Goal: Task Accomplishment & Management: Use online tool/utility

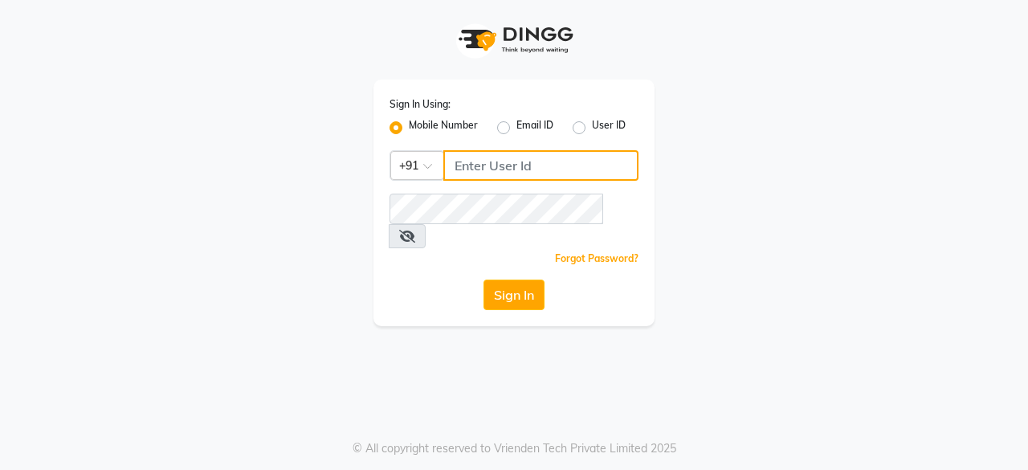
click at [559, 169] on input "Username" at bounding box center [540, 165] width 195 height 31
type input "6366554440"
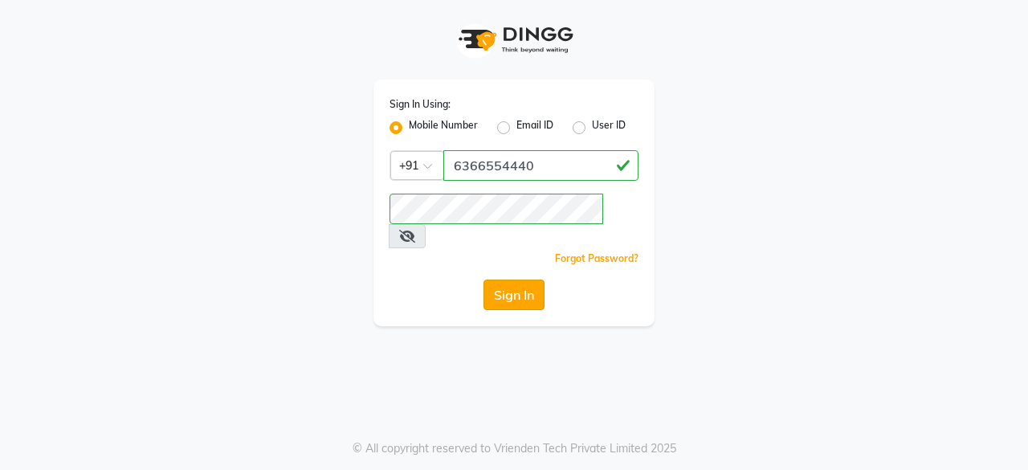
click at [530, 279] on button "Sign In" at bounding box center [513, 294] width 61 height 31
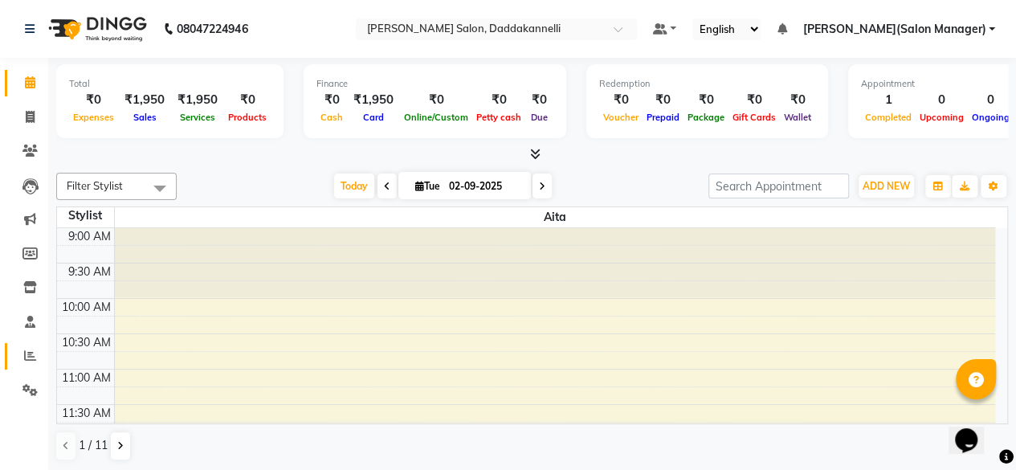
click at [24, 369] on link "Reports" at bounding box center [24, 356] width 39 height 26
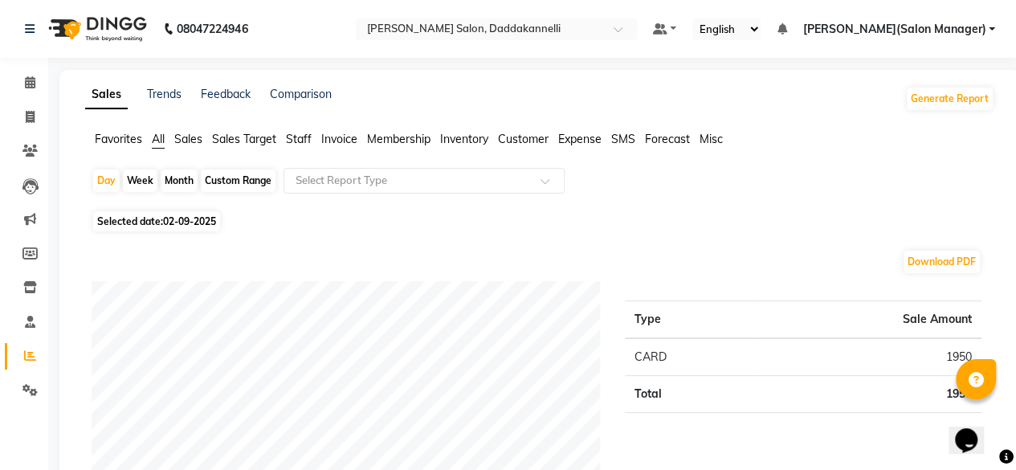
click at [294, 132] on span "Staff" at bounding box center [299, 139] width 26 height 14
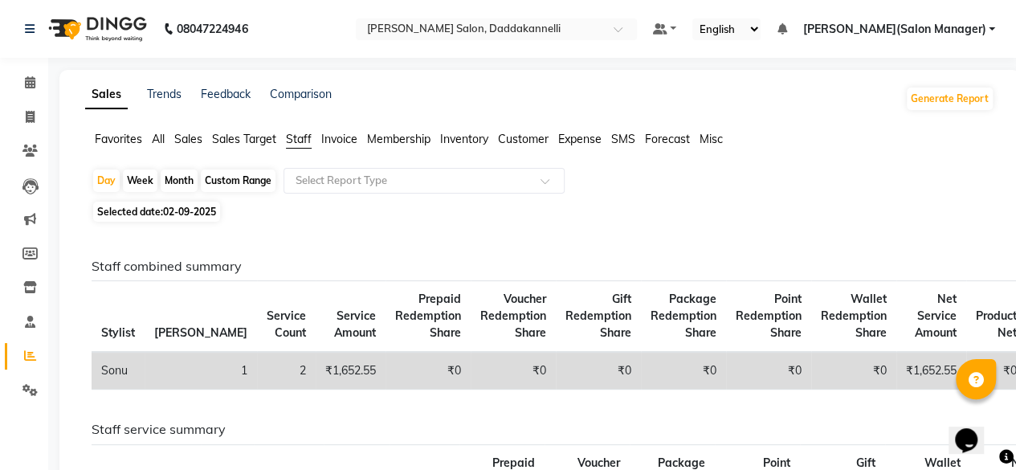
click at [188, 180] on div "Month" at bounding box center [179, 180] width 37 height 22
select select "9"
select select "2025"
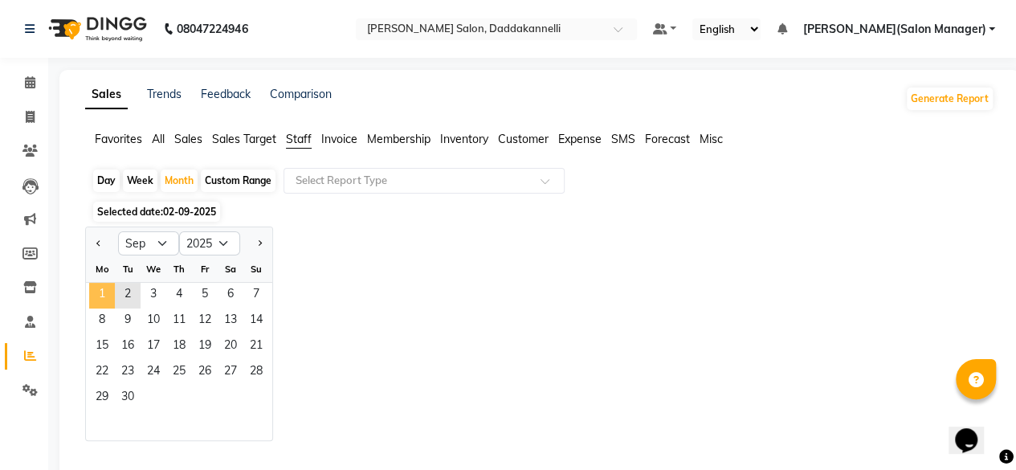
click at [89, 290] on span "1" at bounding box center [102, 296] width 26 height 26
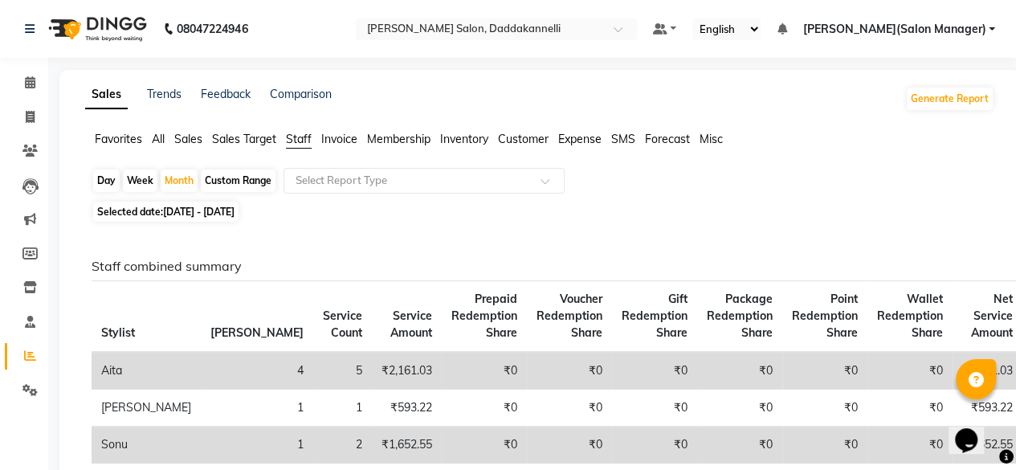
click at [0, 87] on li "Calendar" at bounding box center [24, 83] width 48 height 35
click at [26, 79] on icon at bounding box center [30, 82] width 10 height 12
